Goal: Transaction & Acquisition: Purchase product/service

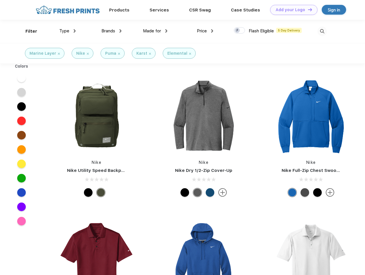
click at [292, 10] on link "Add your Logo Design Tool" at bounding box center [293, 10] width 47 height 10
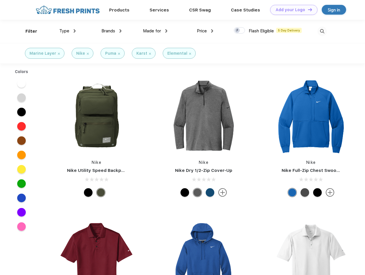
click at [0, 0] on div "Design Tool" at bounding box center [0, 0] width 0 height 0
click at [307, 9] on link "Add your Logo Design Tool" at bounding box center [293, 10] width 47 height 10
click at [28, 31] on div "Filter" at bounding box center [32, 31] width 12 height 7
click at [68, 31] on span "Type" at bounding box center [64, 30] width 10 height 5
click at [111, 31] on span "Brands" at bounding box center [108, 30] width 14 height 5
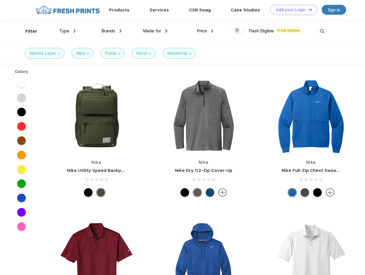
click at [155, 31] on span "Made for" at bounding box center [152, 30] width 18 height 5
click at [205, 31] on span "Price" at bounding box center [202, 30] width 10 height 5
click at [240, 31] on div at bounding box center [239, 30] width 11 height 6
click at [238, 31] on input "checkbox" at bounding box center [236, 29] width 4 height 4
click at [322, 31] on img at bounding box center [321, 31] width 9 height 9
